Goal: Check status: Check status

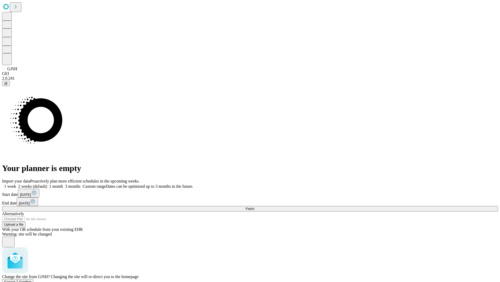
click at [32, 279] on span "Confirm" at bounding box center [25, 281] width 12 height 4
click at [16, 184] on label "1 week" at bounding box center [9, 186] width 14 height 4
click at [254, 206] on span "Fetch" at bounding box center [250, 208] width 9 height 4
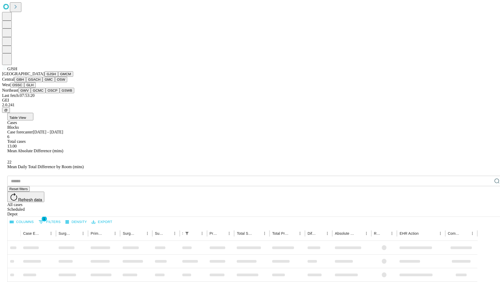
click at [58, 77] on button "GMCM" at bounding box center [65, 73] width 15 height 5
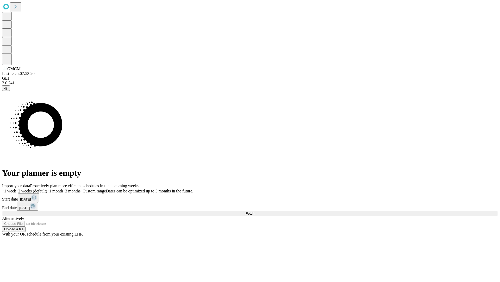
click at [16, 188] on label "1 week" at bounding box center [9, 190] width 14 height 4
click at [254, 211] on span "Fetch" at bounding box center [250, 213] width 9 height 4
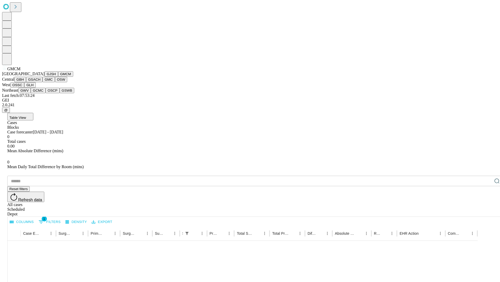
click at [26, 82] on button "GBH" at bounding box center [20, 79] width 12 height 5
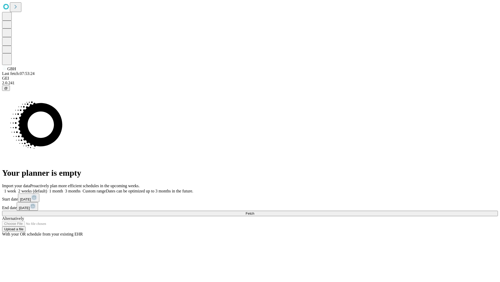
click at [16, 188] on label "1 week" at bounding box center [9, 190] width 14 height 4
click at [254, 211] on span "Fetch" at bounding box center [250, 213] width 9 height 4
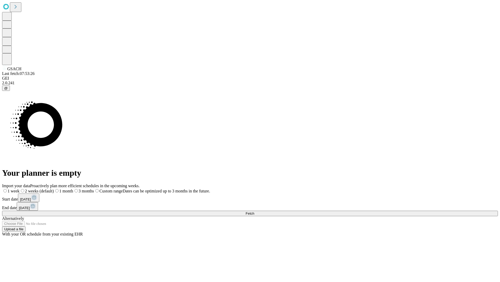
click at [20, 188] on label "1 week" at bounding box center [10, 190] width 17 height 4
click at [254, 211] on span "Fetch" at bounding box center [250, 213] width 9 height 4
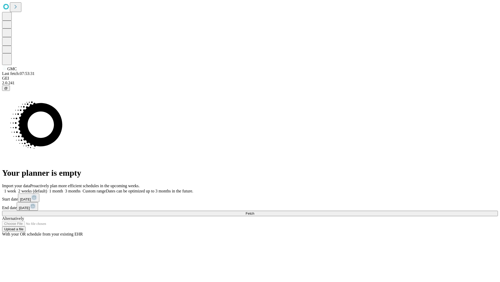
click at [254, 211] on span "Fetch" at bounding box center [250, 213] width 9 height 4
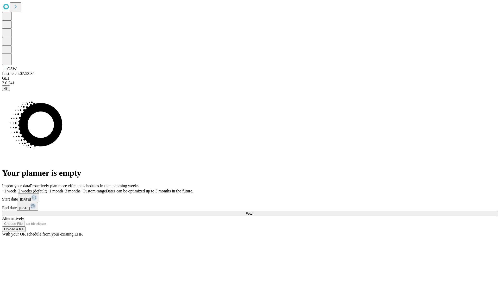
click at [16, 188] on label "1 week" at bounding box center [9, 190] width 14 height 4
click at [254, 211] on span "Fetch" at bounding box center [250, 213] width 9 height 4
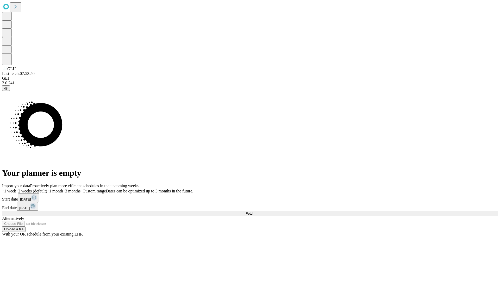
click at [254, 211] on span "Fetch" at bounding box center [250, 213] width 9 height 4
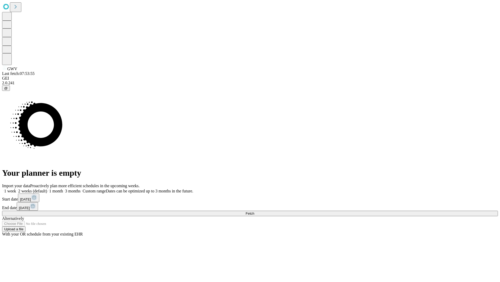
click at [16, 188] on label "1 week" at bounding box center [9, 190] width 14 height 4
click at [254, 211] on span "Fetch" at bounding box center [250, 213] width 9 height 4
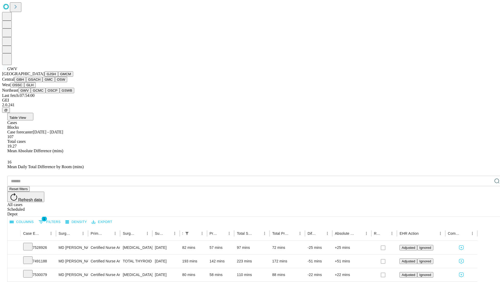
click at [40, 93] on button "GCMC" at bounding box center [38, 90] width 15 height 5
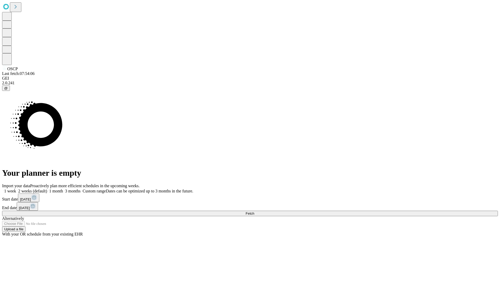
click at [16, 188] on label "1 week" at bounding box center [9, 190] width 14 height 4
click at [254, 211] on span "Fetch" at bounding box center [250, 213] width 9 height 4
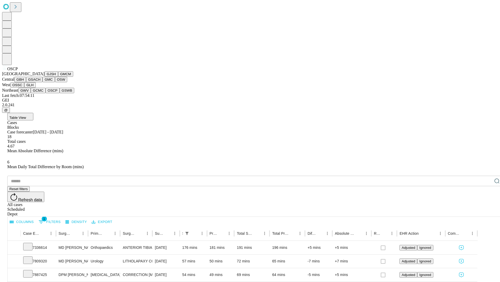
click at [60, 93] on button "GSWB" at bounding box center [67, 90] width 15 height 5
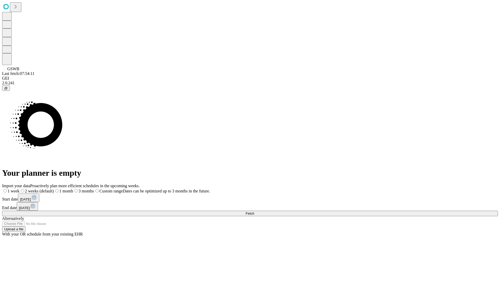
click at [20, 188] on label "1 week" at bounding box center [10, 190] width 17 height 4
click at [254, 211] on span "Fetch" at bounding box center [250, 213] width 9 height 4
